Goal: Find specific page/section: Find specific page/section

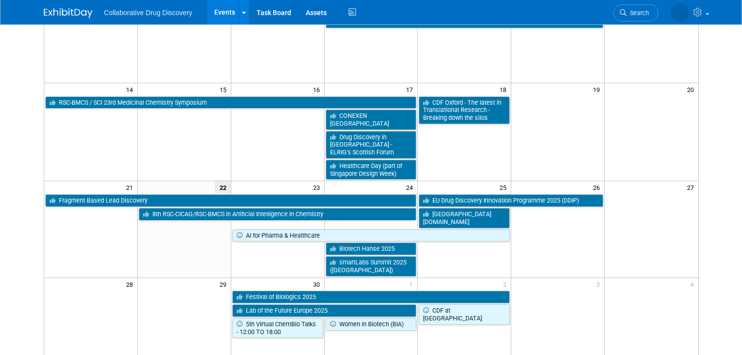
scroll to position [234, 0]
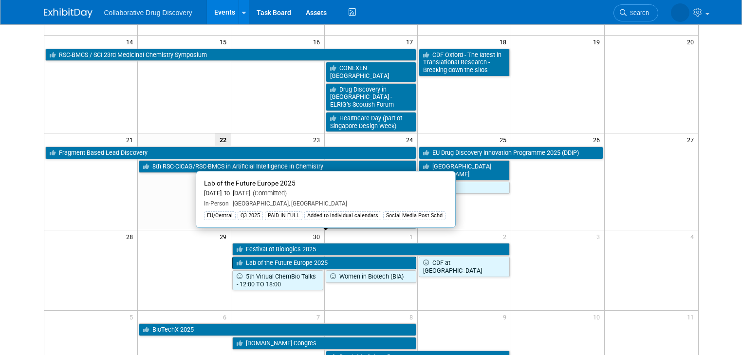
click at [288, 257] on link "Lab of the Future Europe 2025" at bounding box center [324, 263] width 185 height 13
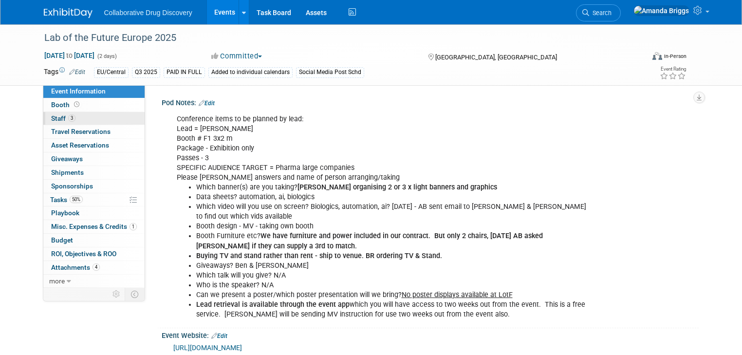
click at [56, 119] on span "Staff 3" at bounding box center [63, 118] width 24 height 8
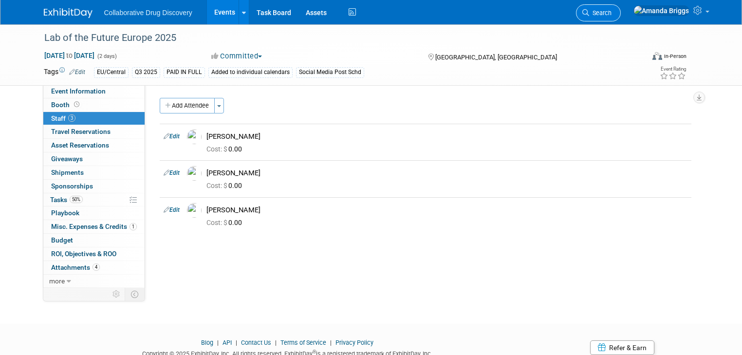
click at [611, 9] on span "Search" at bounding box center [600, 12] width 22 height 7
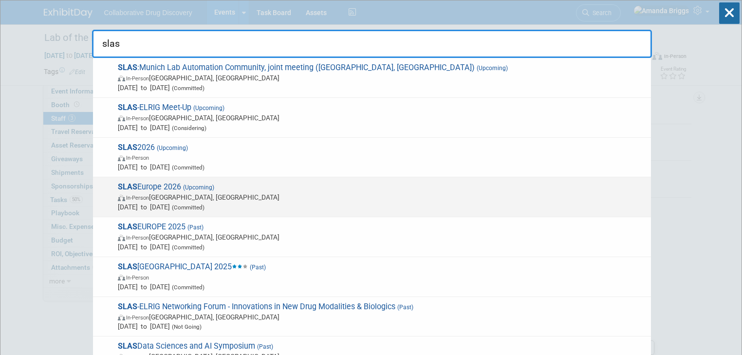
type input "slas"
click at [148, 185] on span "SLAS Europe 2026 (Upcoming) In-Person Vienna, Austria May 19, 2026 to May 21, 2…" at bounding box center [380, 197] width 531 height 30
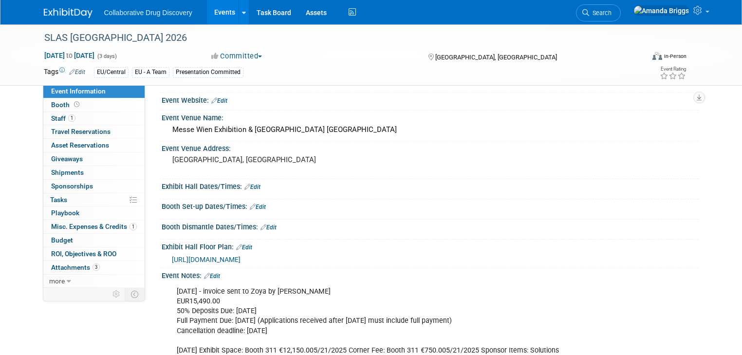
scroll to position [156, 0]
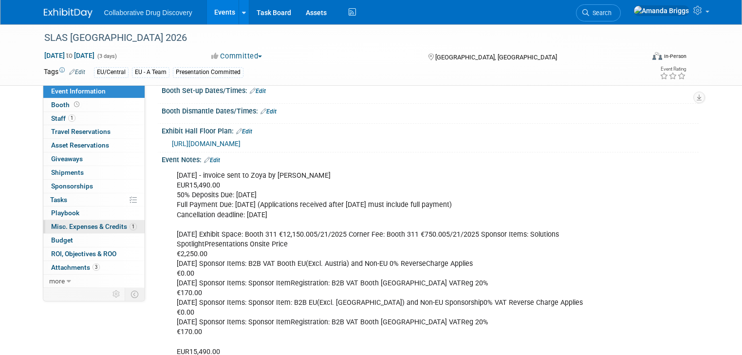
click at [107, 226] on span "Misc. Expenses & Credits 1" at bounding box center [94, 226] width 86 height 8
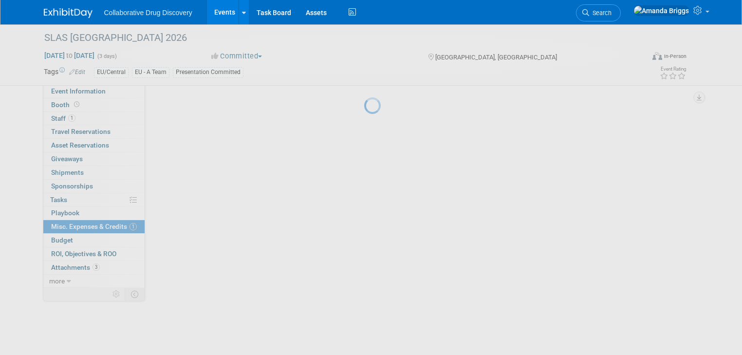
scroll to position [0, 0]
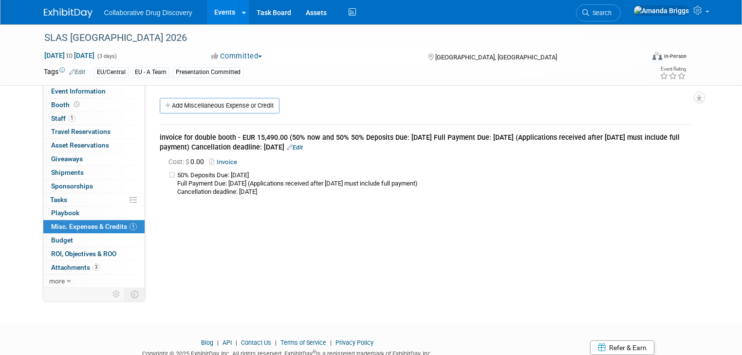
click at [223, 160] on link "Invoice" at bounding box center [225, 161] width 32 height 7
click at [49, 281] on span "more" at bounding box center [57, 281] width 16 height 8
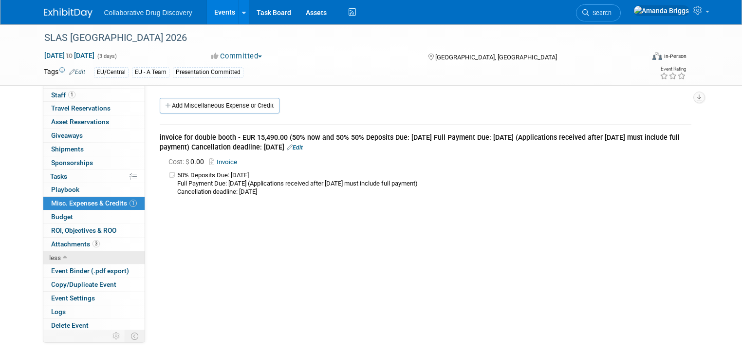
scroll to position [24, 0]
click at [51, 309] on span "Logs" at bounding box center [58, 311] width 15 height 8
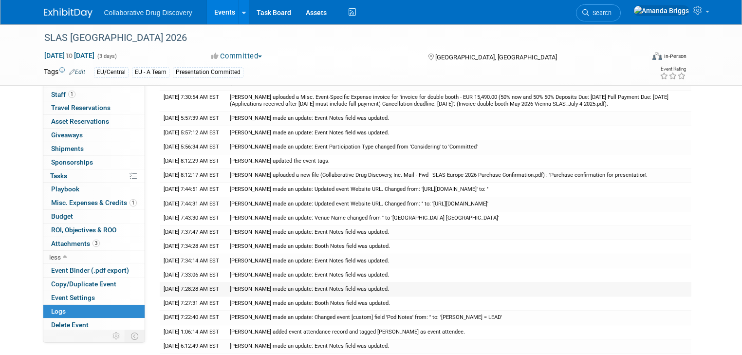
scroll to position [78, 0]
